Goal: Task Accomplishment & Management: Complete application form

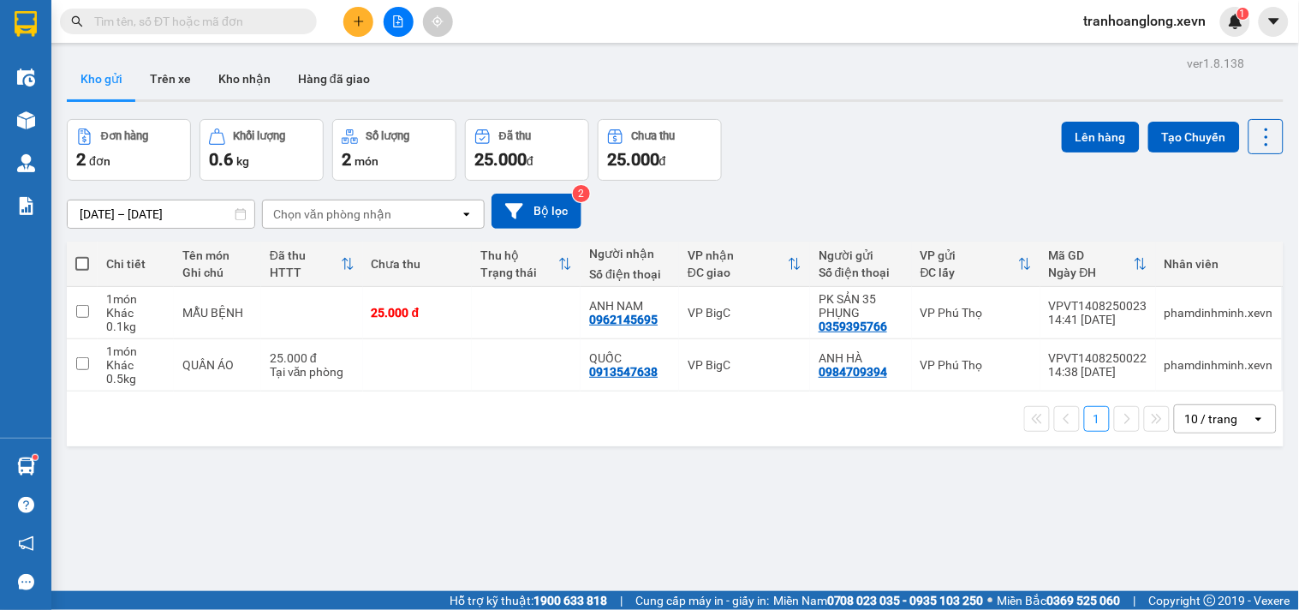
click at [233, 30] on input "text" at bounding box center [195, 21] width 202 height 19
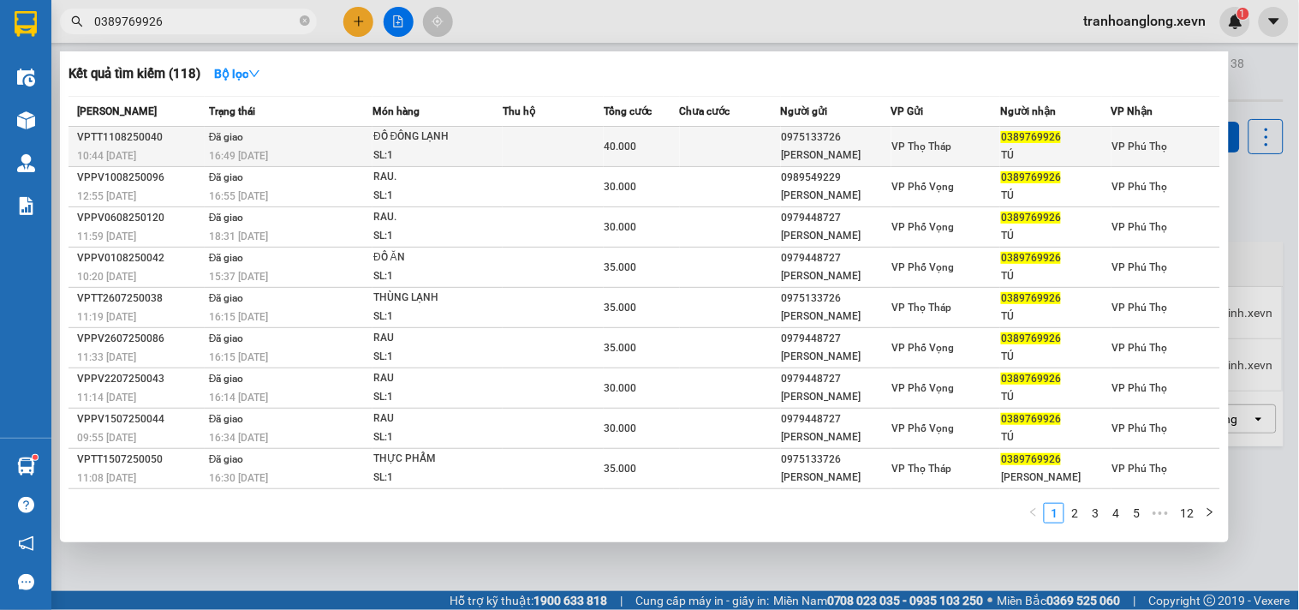
type input "0389769926"
click at [497, 149] on div "SL: 1" at bounding box center [437, 155] width 128 height 19
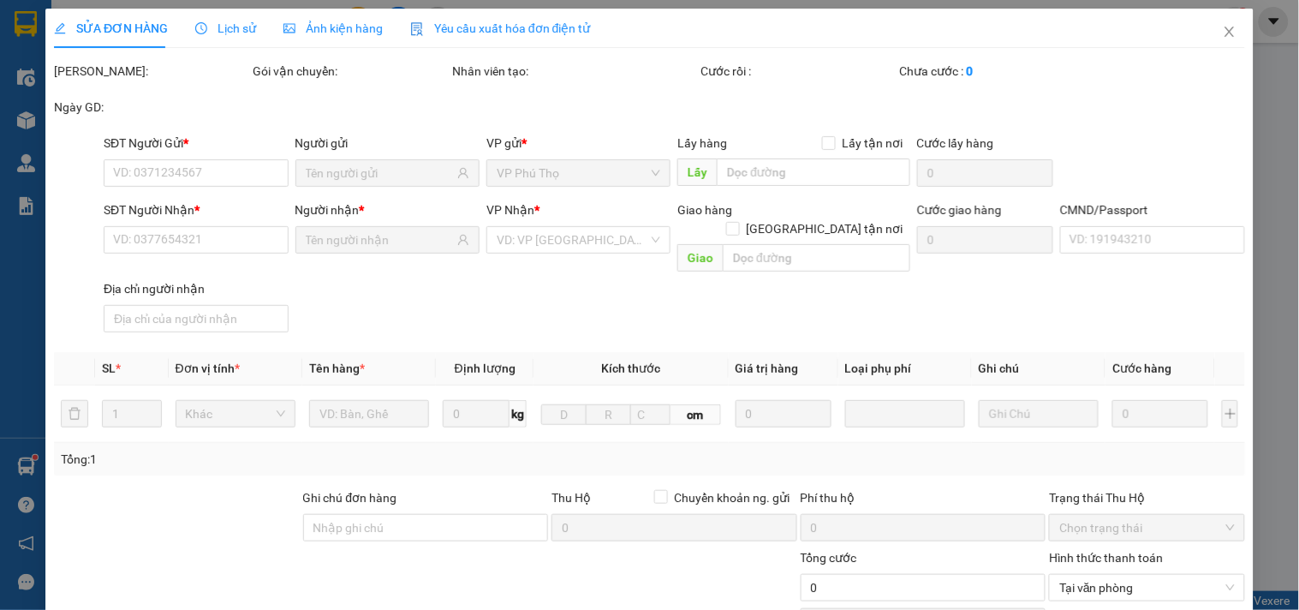
type input "0975133726"
type input "[PERSON_NAME]"
type input "0389769926"
type input "TÚ"
type input "HÀ LẤY HÀNG"
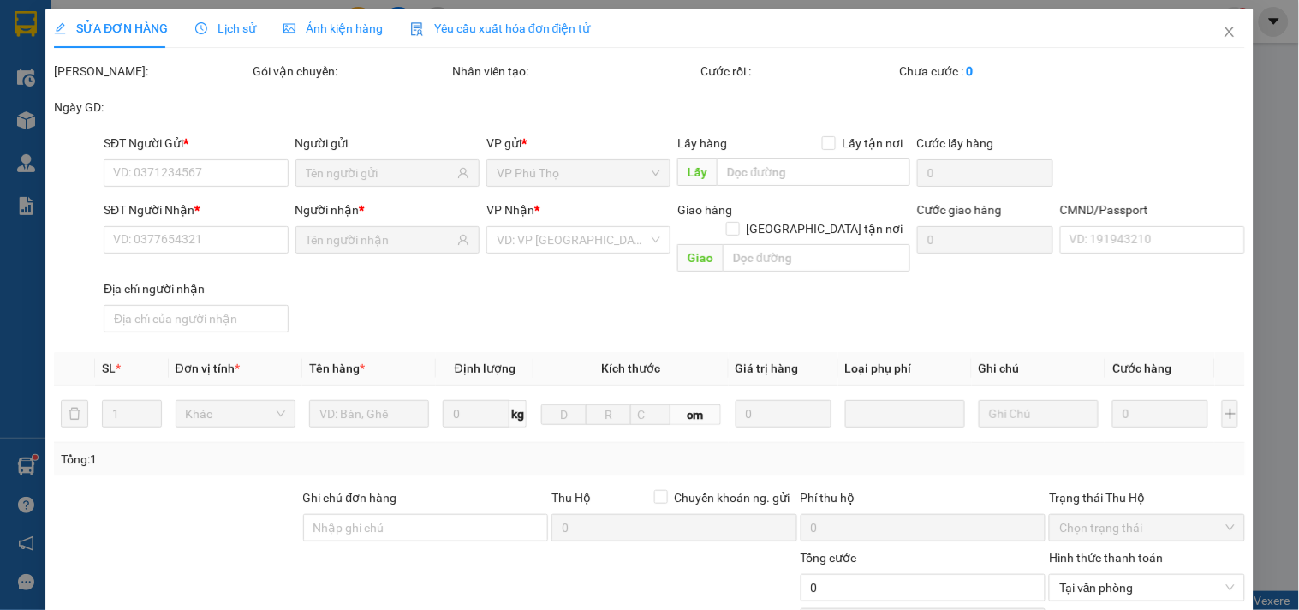
type input "40.000"
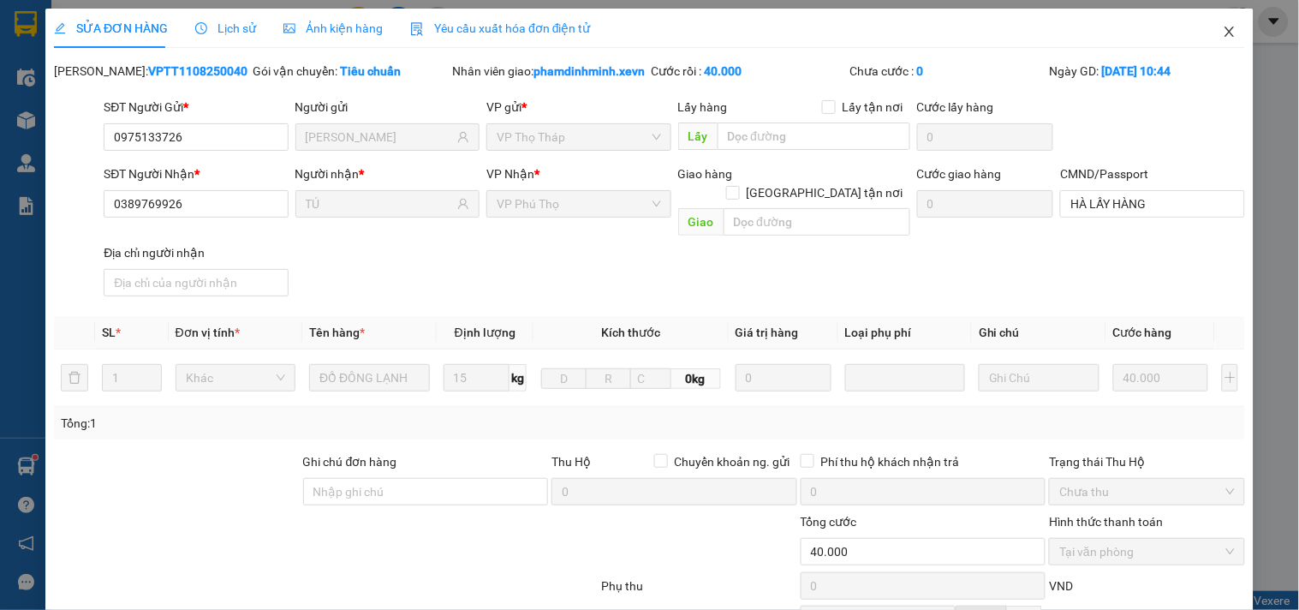
click at [1212, 19] on span "Close" at bounding box center [1230, 33] width 48 height 48
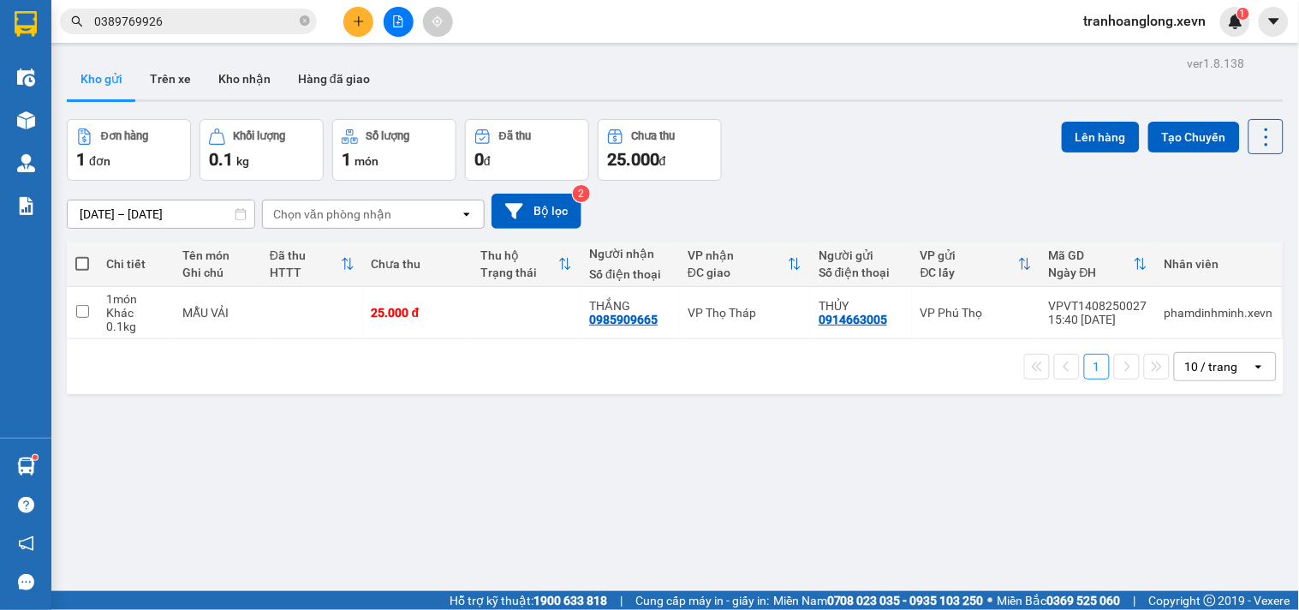
click at [271, 21] on input "0389769926" at bounding box center [195, 21] width 202 height 19
